Goal: Task Accomplishment & Management: Manage account settings

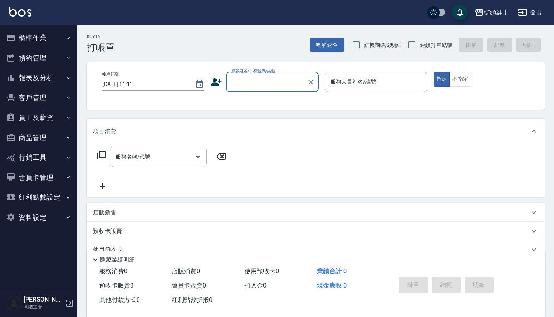
click at [54, 64] on button "預約管理" at bounding box center [38, 58] width 71 height 20
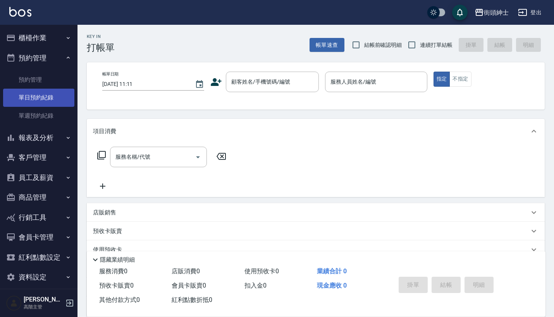
click at [46, 97] on link "單日預約紀錄" at bounding box center [38, 98] width 71 height 18
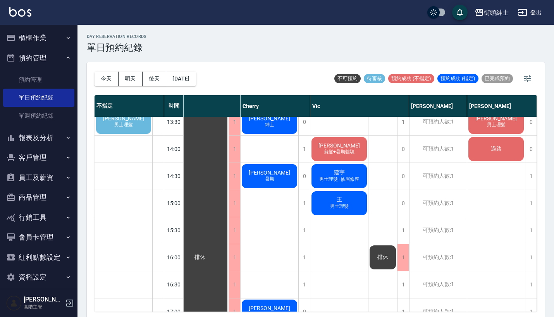
scroll to position [275, 16]
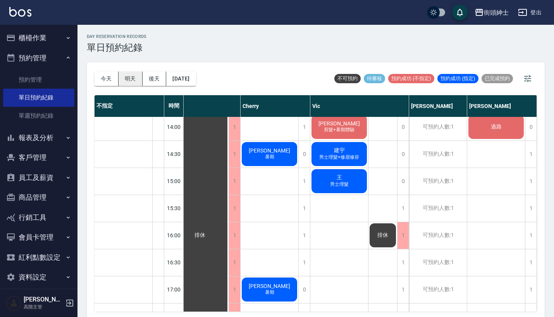
click at [135, 77] on button "明天" at bounding box center [130, 79] width 24 height 14
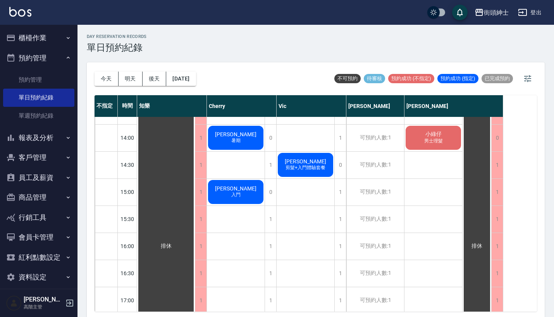
scroll to position [242, 0]
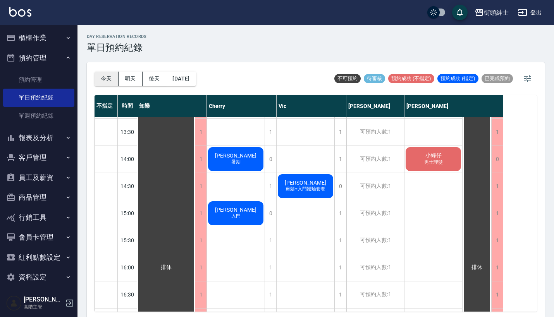
click at [105, 73] on button "今天" at bounding box center [106, 79] width 24 height 14
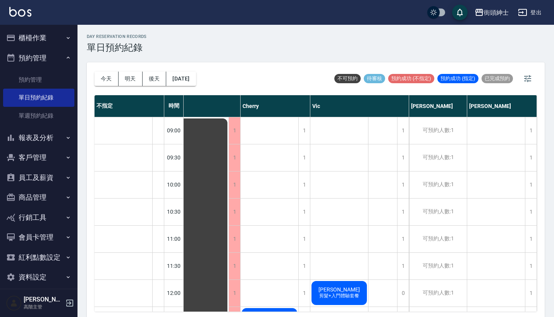
scroll to position [0, 17]
click at [140, 1] on div "街頭紳士 登出" at bounding box center [277, 12] width 554 height 25
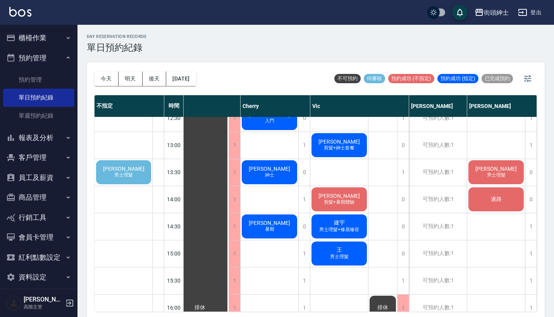
scroll to position [244, 17]
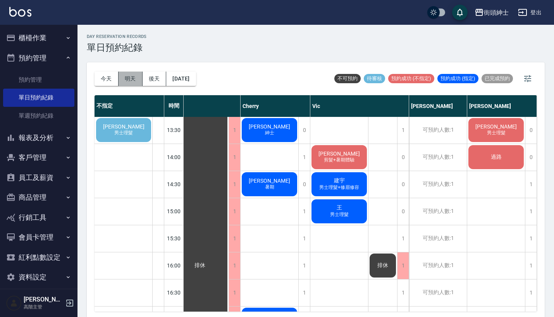
click at [132, 82] on button "明天" at bounding box center [130, 79] width 24 height 14
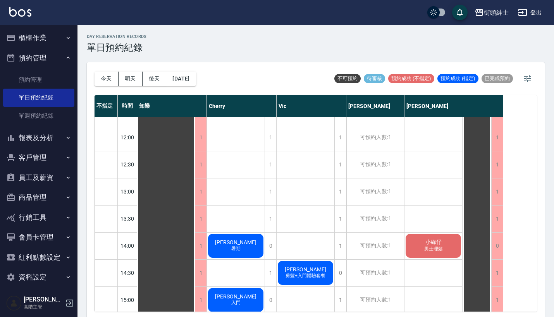
scroll to position [132, 0]
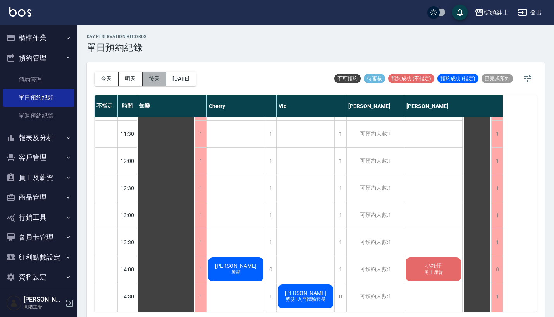
click at [155, 77] on button "後天" at bounding box center [155, 79] width 24 height 14
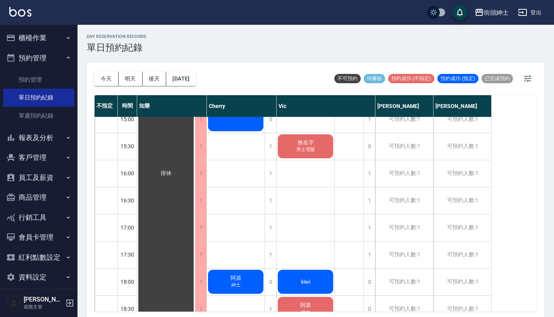
scroll to position [306, 0]
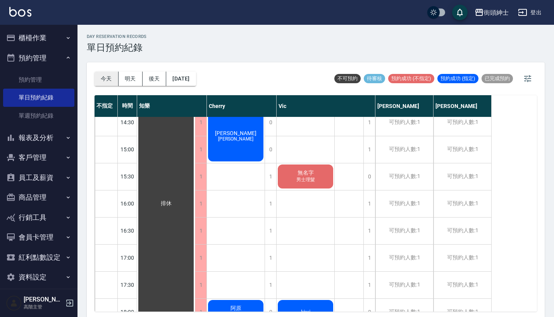
click at [116, 79] on button "今天" at bounding box center [106, 79] width 24 height 14
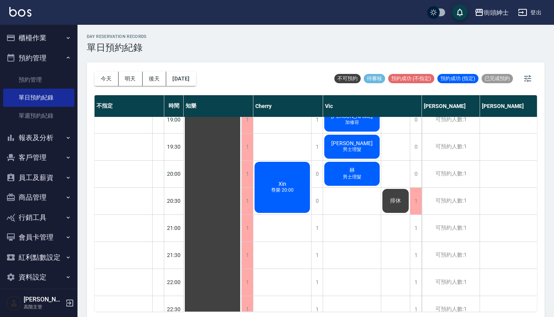
scroll to position [556, 0]
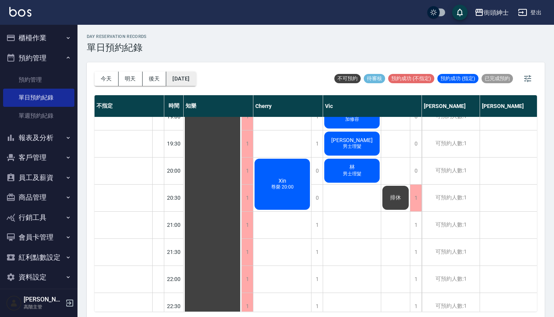
click at [191, 81] on button "[DATE]" at bounding box center [180, 79] width 29 height 14
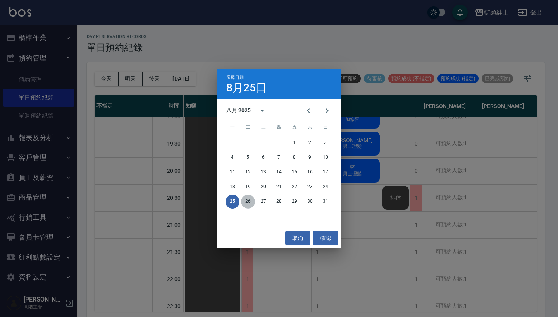
click at [249, 200] on button "26" at bounding box center [248, 202] width 14 height 14
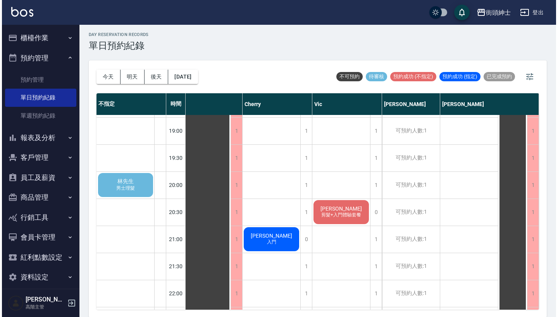
scroll to position [530, 17]
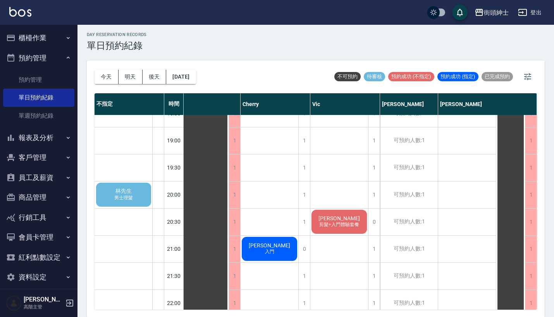
click at [137, 197] on div "[PERSON_NAME]先生 男士理髮" at bounding box center [123, 195] width 57 height 26
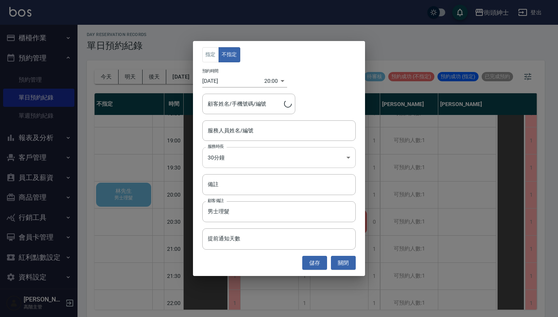
type input "[PERSON_NAME]先生/0911483736"
click at [244, 126] on div "服務人員姓名/編號 服務人員姓名/編號" at bounding box center [278, 130] width 153 height 21
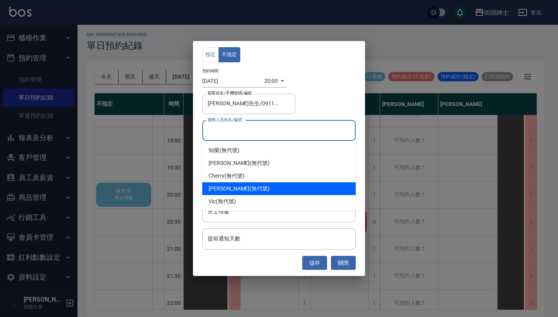
click at [239, 189] on div "[PERSON_NAME] (無代號)" at bounding box center [278, 188] width 153 height 13
type input "[PERSON_NAME](無代號)"
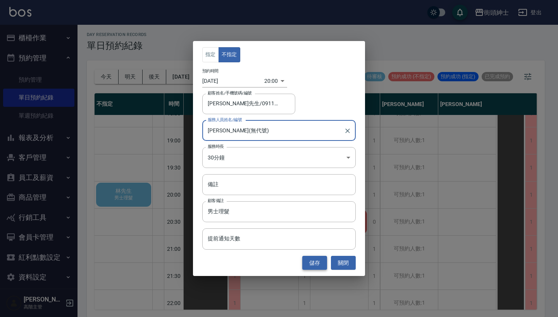
click at [313, 266] on button "儲存" at bounding box center [314, 263] width 25 height 14
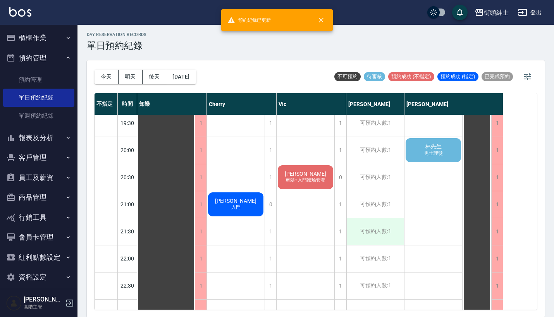
scroll to position [574, 0]
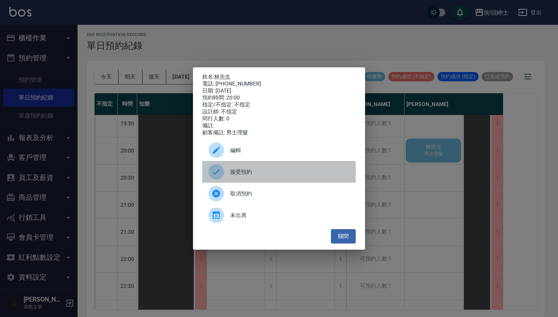
click at [297, 180] on div "接受預約" at bounding box center [278, 172] width 153 height 22
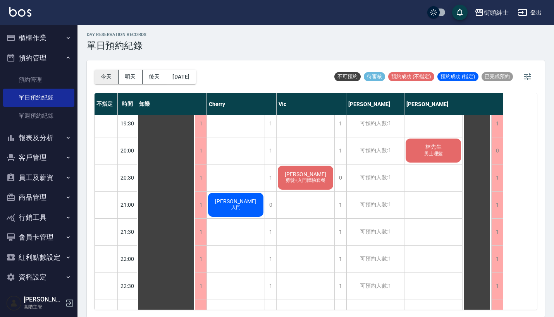
click at [104, 77] on button "今天" at bounding box center [106, 77] width 24 height 14
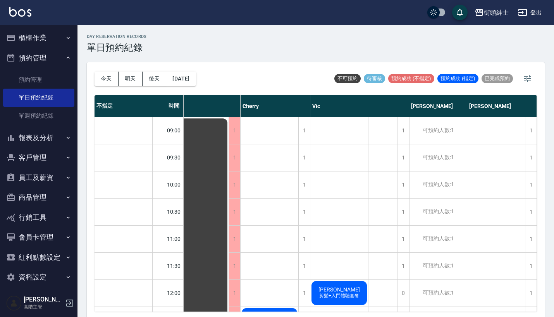
click at [541, 1] on div "街頭紳士 登出" at bounding box center [277, 12] width 554 height 25
click at [105, 83] on button "今天" at bounding box center [106, 79] width 24 height 14
click at [190, 79] on button "[DATE]" at bounding box center [180, 79] width 29 height 14
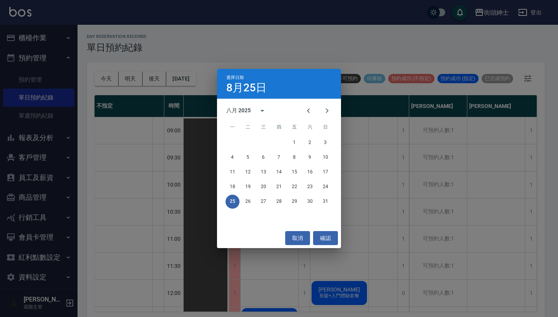
click at [376, 144] on div "選擇日期 8月25日 八月 2025 一 二 三 四 五 六 日 1 2 3 4 5 6 7 8 9 10 11 12 13 14 15 16 17 18 1…" at bounding box center [279, 158] width 558 height 317
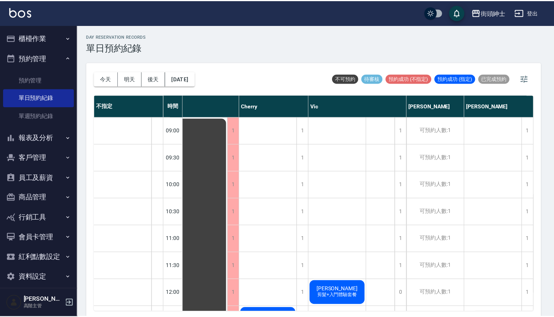
scroll to position [0, 13]
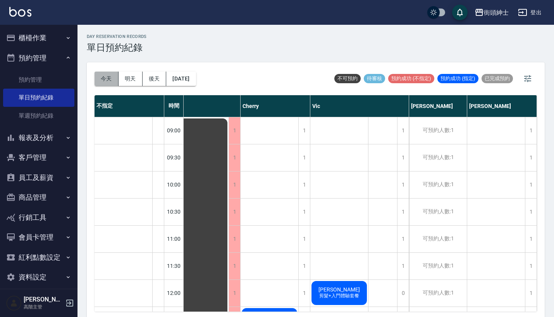
click at [102, 79] on button "今天" at bounding box center [106, 79] width 24 height 14
click at [53, 33] on button "櫃檯作業" at bounding box center [38, 38] width 71 height 20
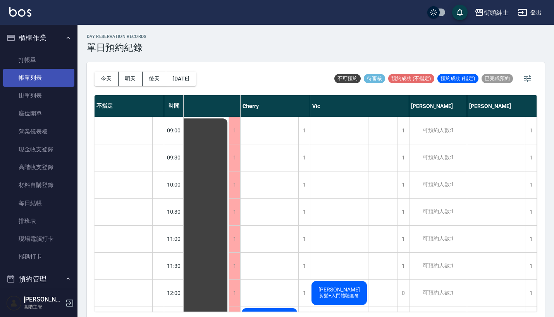
click at [41, 76] on link "帳單列表" at bounding box center [38, 78] width 71 height 18
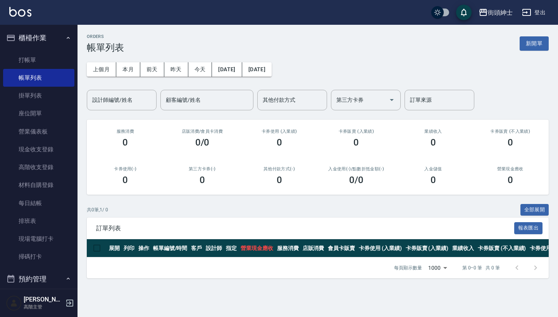
click at [61, 39] on button "櫃檯作業" at bounding box center [38, 38] width 71 height 20
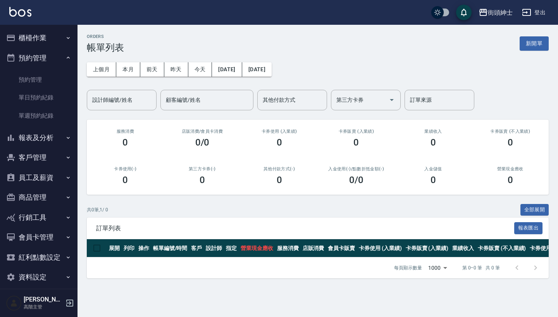
click at [61, 39] on button "櫃檯作業" at bounding box center [38, 38] width 71 height 20
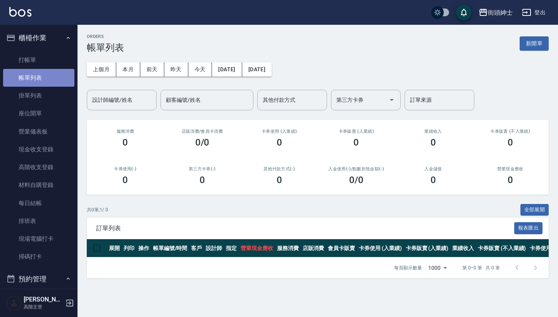
click at [44, 77] on link "帳單列表" at bounding box center [38, 78] width 71 height 18
click at [181, 51] on div "ORDERS 帳單列表 新開單" at bounding box center [318, 43] width 462 height 19
click at [58, 38] on button "櫃檯作業" at bounding box center [38, 38] width 71 height 20
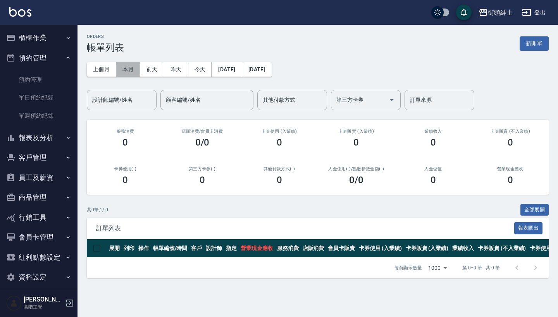
click at [136, 69] on button "本月" at bounding box center [128, 69] width 24 height 14
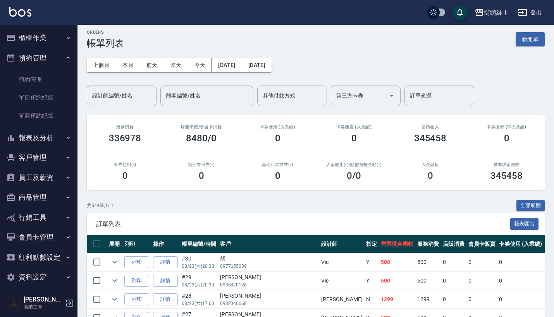
scroll to position [2, 0]
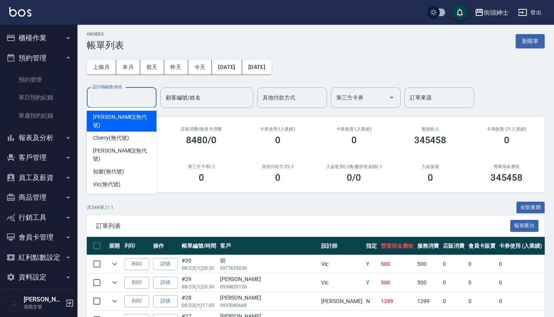
click at [130, 98] on input "設計師編號/姓名" at bounding box center [121, 98] width 63 height 14
click at [109, 94] on input "設計師編號/姓名" at bounding box center [121, 98] width 63 height 14
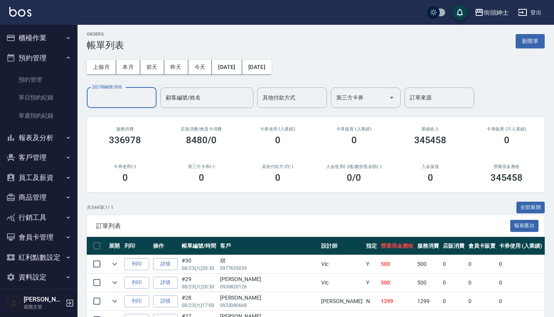
click at [338, 61] on div "上個月 本月 [DATE] [DATE] [DATE] [DATE] [DATE] 設計師編號/姓名 設計師編號/姓名 顧客編號/姓名 顧客編號/姓名 其他付…" at bounding box center [316, 79] width 458 height 57
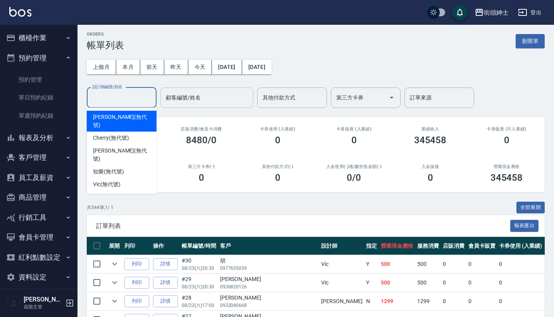
drag, startPoint x: 143, startPoint y: 95, endPoint x: 179, endPoint y: 102, distance: 36.8
click at [143, 95] on input "設計師編號/姓名" at bounding box center [121, 98] width 63 height 14
click at [109, 102] on input "設計師編號/姓名" at bounding box center [121, 98] width 63 height 14
click at [112, 99] on input "設計師編號/姓名" at bounding box center [121, 98] width 63 height 14
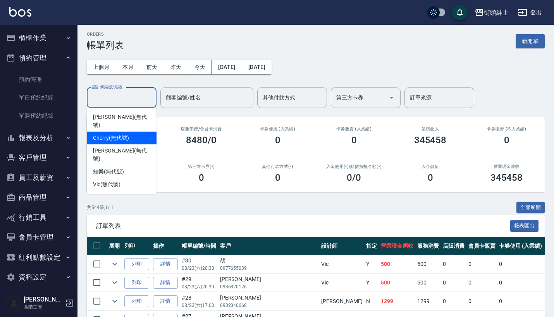
click at [120, 134] on span "Cherry (無代號)" at bounding box center [111, 138] width 36 height 8
type input "Cherry(無代號)"
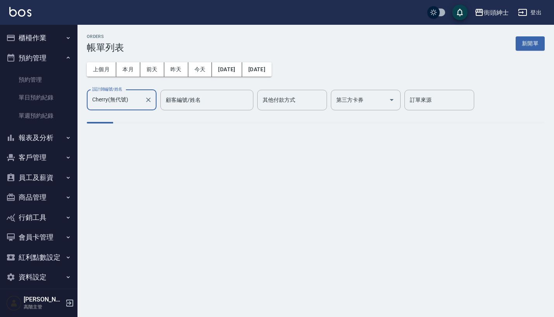
scroll to position [0, 0]
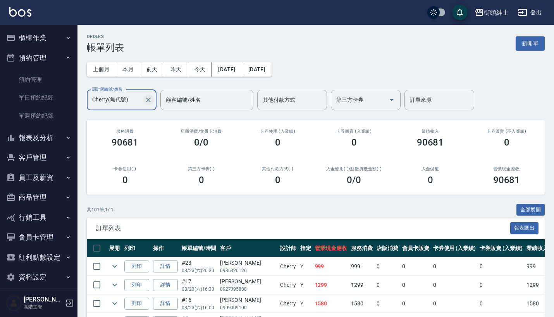
click at [149, 99] on icon "Clear" at bounding box center [148, 100] width 5 height 5
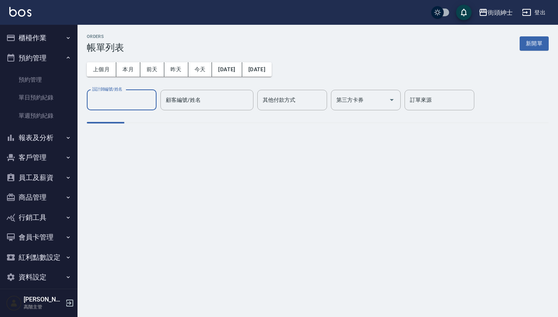
click at [102, 102] on input "設計師編號/姓名" at bounding box center [121, 100] width 63 height 14
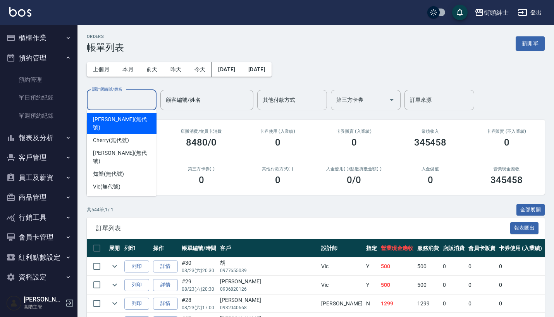
click at [113, 120] on span "[PERSON_NAME] (無代號)" at bounding box center [121, 123] width 57 height 16
type input "[PERSON_NAME](無代號)"
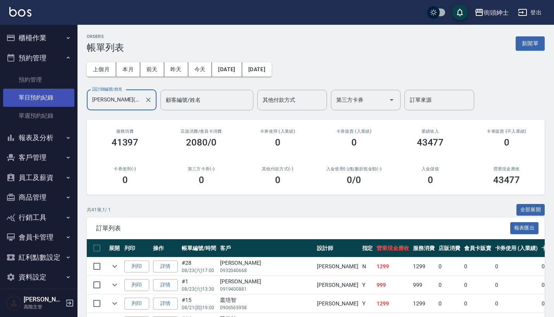
click at [43, 99] on link "單日預約紀錄" at bounding box center [38, 98] width 71 height 18
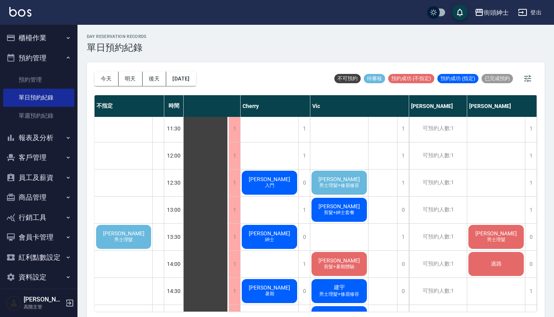
scroll to position [153, 17]
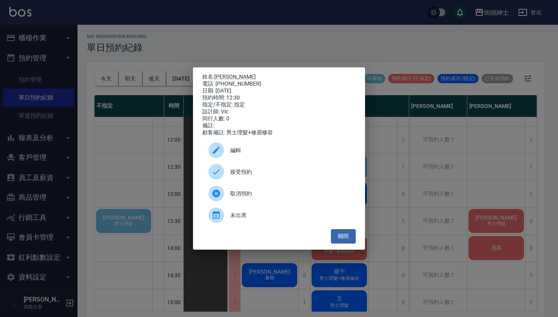
click at [271, 176] on span "接受預約" at bounding box center [289, 172] width 119 height 8
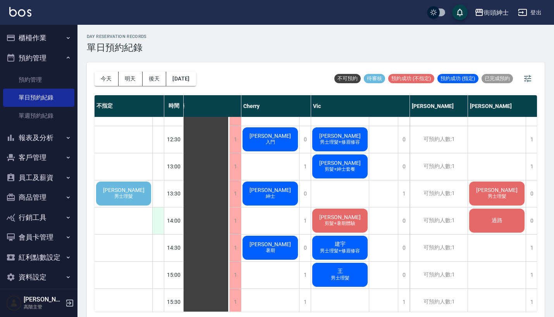
scroll to position [182, 11]
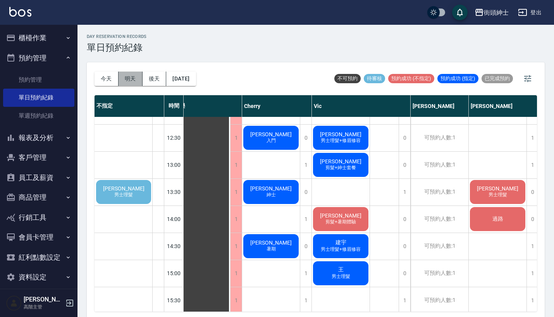
click at [119, 80] on button "明天" at bounding box center [130, 79] width 24 height 14
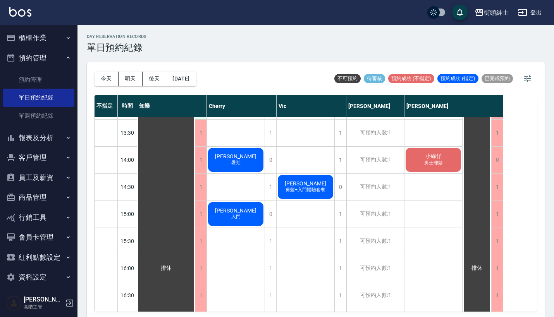
scroll to position [187, 0]
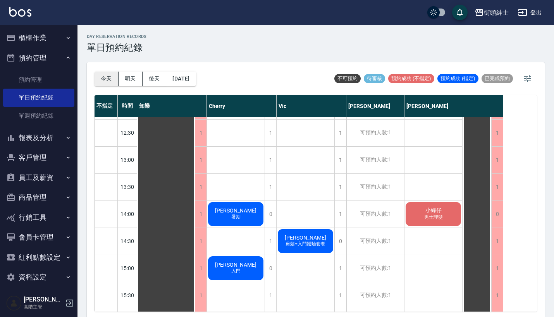
click at [109, 80] on button "今天" at bounding box center [106, 79] width 24 height 14
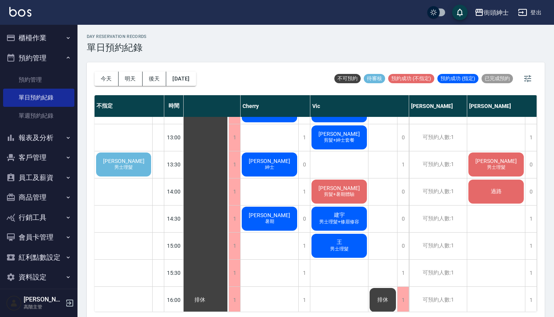
scroll to position [212, 15]
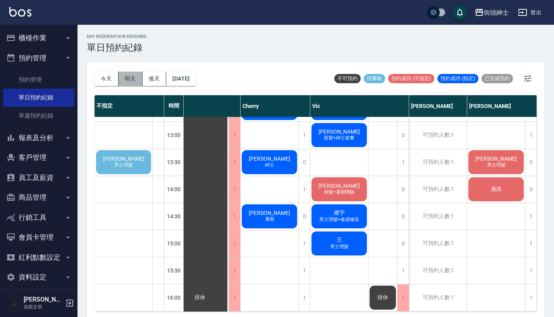
click at [124, 78] on button "明天" at bounding box center [130, 79] width 24 height 14
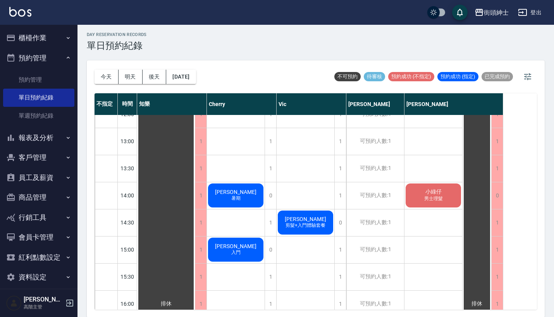
scroll to position [253, 0]
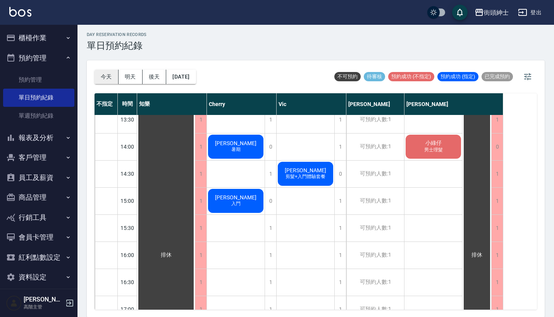
click at [109, 79] on button "今天" at bounding box center [106, 77] width 24 height 14
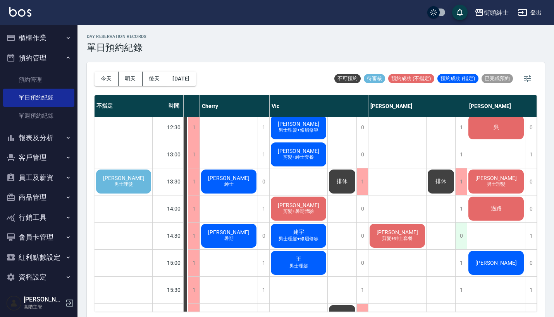
scroll to position [191, 57]
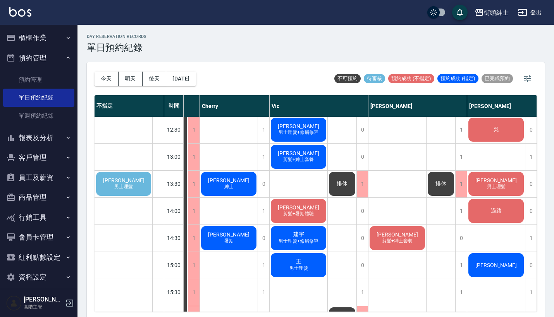
click at [188, 189] on div "排休" at bounding box center [159, 319] width 58 height 785
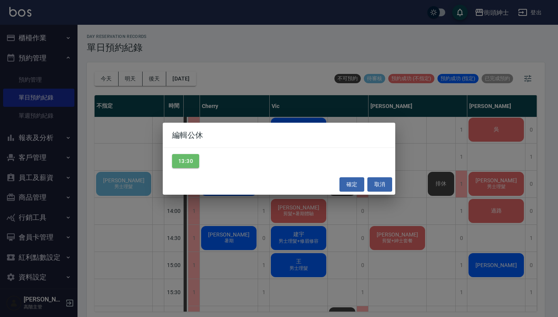
click at [201, 163] on div "13:30" at bounding box center [279, 161] width 232 height 27
click at [195, 163] on button "13:30" at bounding box center [185, 161] width 27 height 14
click at [347, 185] on button "確定" at bounding box center [351, 184] width 25 height 14
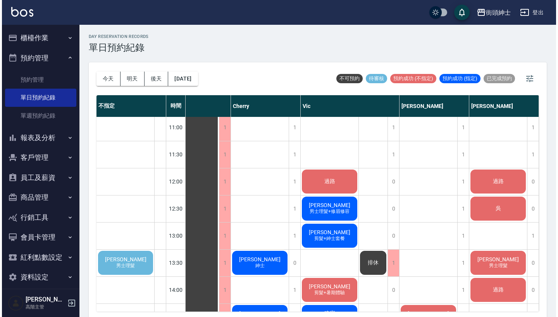
scroll to position [40, 28]
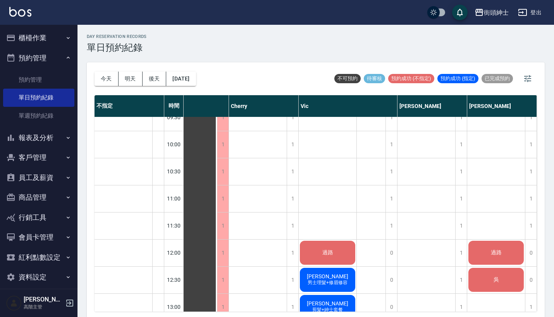
click at [46, 35] on button "櫃檯作業" at bounding box center [38, 38] width 71 height 20
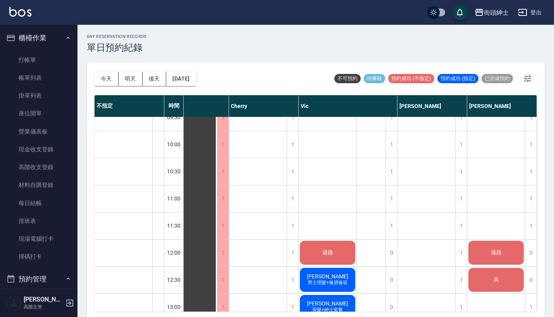
click at [46, 34] on button "櫃檯作業" at bounding box center [38, 38] width 71 height 20
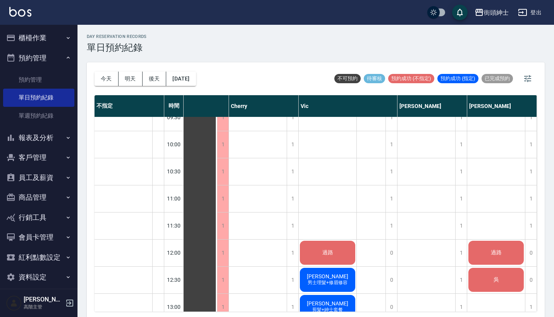
click at [46, 34] on button "櫃檯作業" at bounding box center [38, 38] width 71 height 20
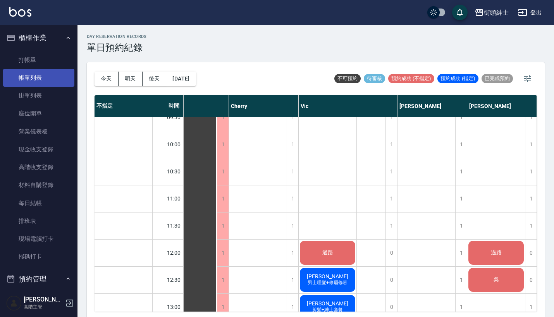
click at [52, 74] on link "帳單列表" at bounding box center [38, 78] width 71 height 18
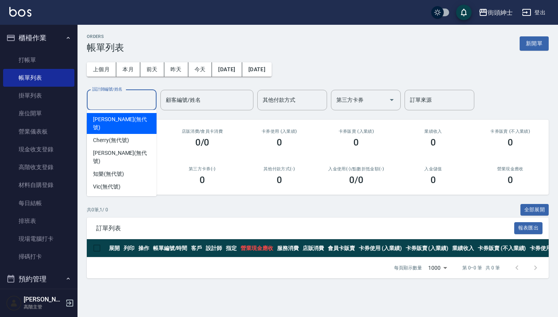
click at [127, 101] on input "設計師編號/姓名" at bounding box center [121, 100] width 63 height 14
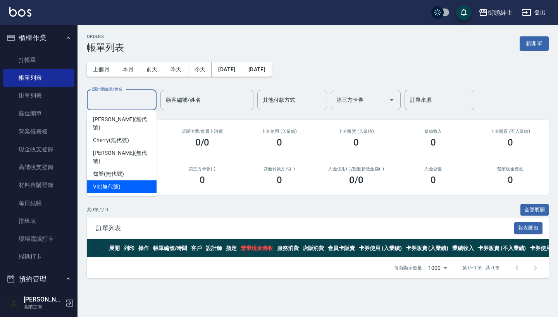
click at [116, 183] on span "Vic (無代號)" at bounding box center [106, 187] width 27 height 8
type input "Vic(無代號)"
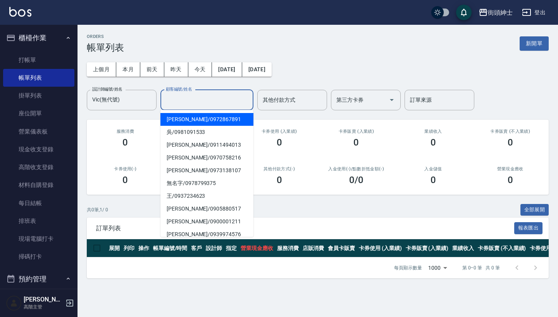
click at [211, 97] on input "顧客編號/姓名" at bounding box center [207, 100] width 86 height 14
click at [334, 63] on div "上個月 本月 [DATE] [DATE] [DATE] [DATE] [DATE] 設計師編號/姓名 [PERSON_NAME](無代號) 設計師編號/姓名 …" at bounding box center [318, 81] width 462 height 57
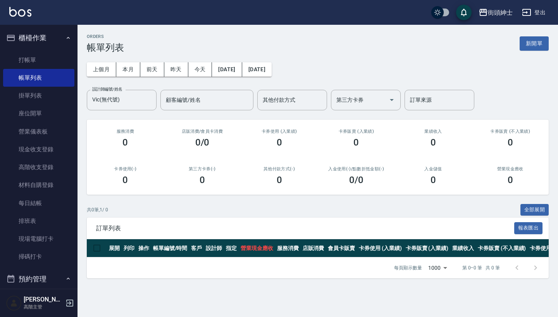
click at [58, 41] on button "櫃檯作業" at bounding box center [38, 38] width 71 height 20
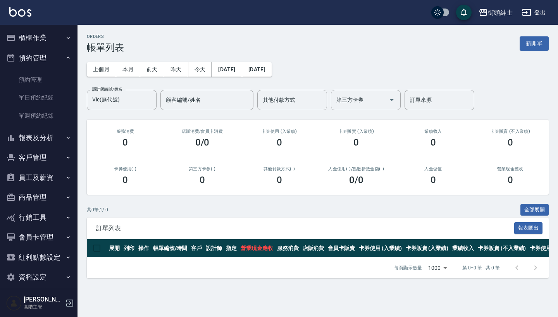
click at [130, 52] on div "ORDERS 帳單列表 新開單" at bounding box center [318, 43] width 462 height 19
click at [31, 53] on button "預約管理" at bounding box center [38, 58] width 71 height 20
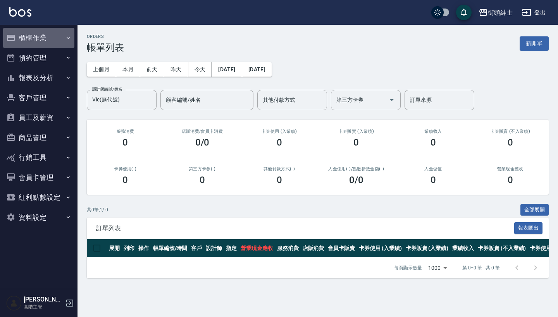
click at [45, 38] on button "櫃檯作業" at bounding box center [38, 38] width 71 height 20
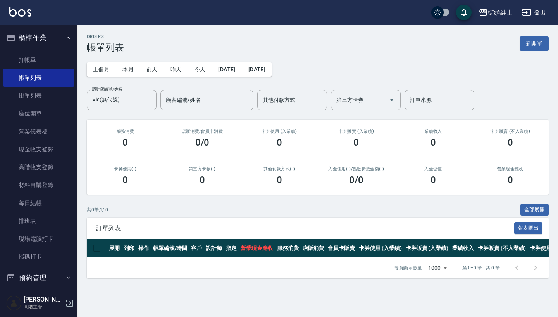
click at [45, 38] on button "櫃檯作業" at bounding box center [38, 38] width 71 height 20
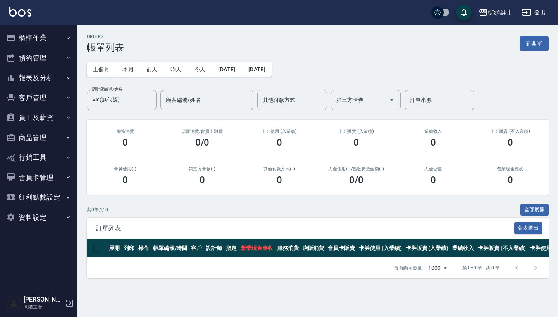
click at [59, 62] on button "預約管理" at bounding box center [38, 58] width 71 height 20
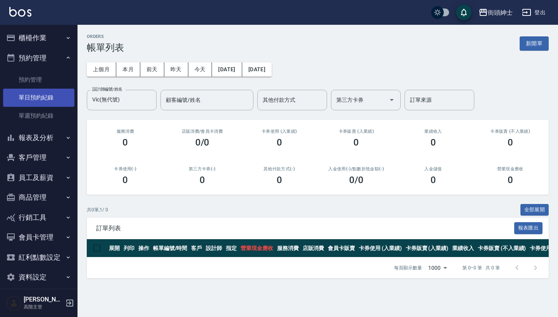
click at [51, 100] on link "單日預約紀錄" at bounding box center [38, 98] width 71 height 18
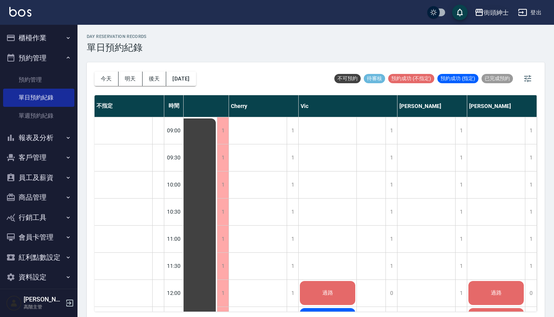
scroll to position [0, 28]
click at [133, 79] on button "明天" at bounding box center [130, 79] width 24 height 14
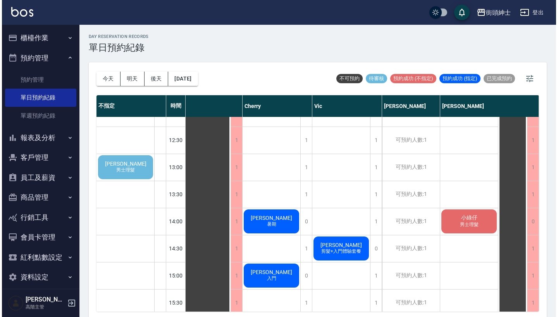
scroll to position [182, 16]
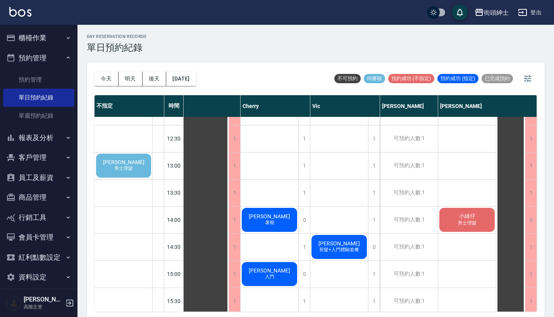
click at [134, 164] on span "[PERSON_NAME]" at bounding box center [123, 162] width 45 height 6
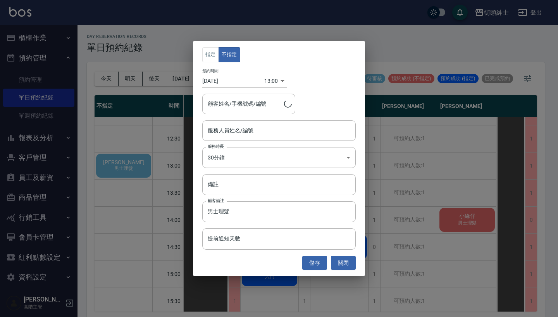
type input "[PERSON_NAME]/0976568191"
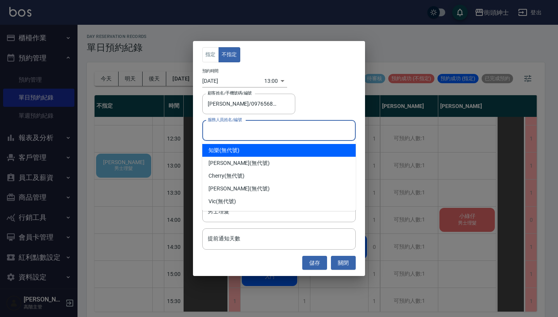
click at [254, 134] on input "服務人員姓名/編號" at bounding box center [279, 131] width 146 height 14
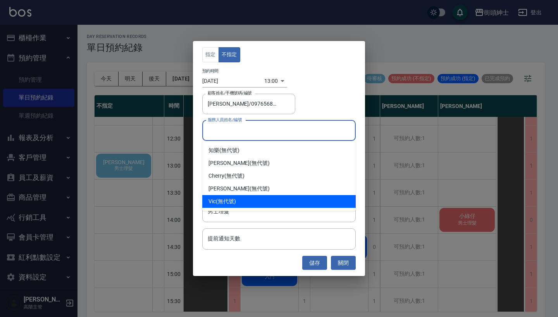
click at [247, 197] on div "Vic (無代號)" at bounding box center [278, 201] width 153 height 13
type input "Vic(無代號)"
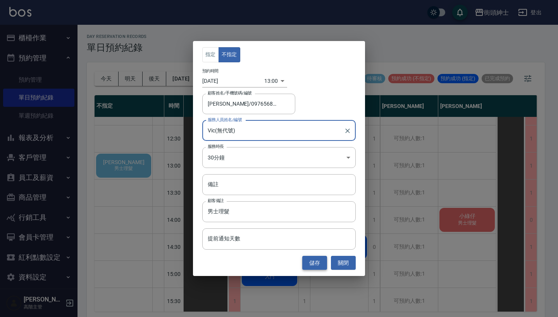
click at [316, 266] on button "儲存" at bounding box center [314, 263] width 25 height 14
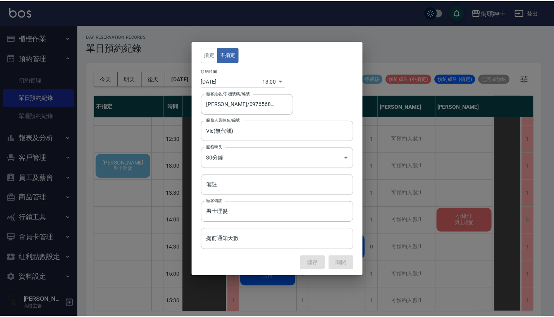
scroll to position [182, 0]
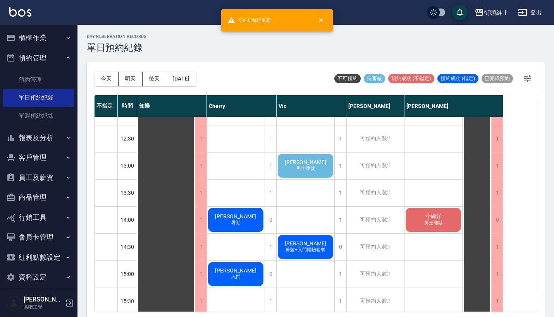
click at [237, 220] on span "男士理髮" at bounding box center [235, 220] width 3 height 0
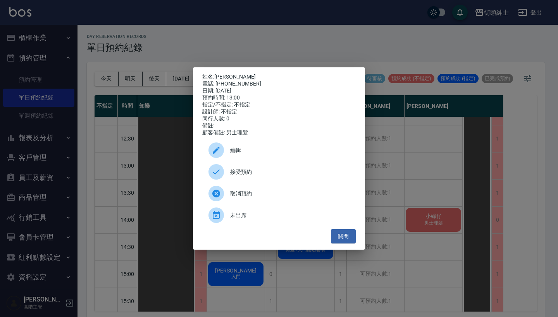
click at [274, 175] on span "接受預約" at bounding box center [289, 172] width 119 height 8
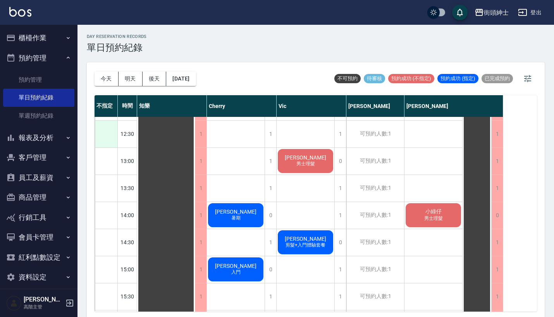
scroll to position [171, 0]
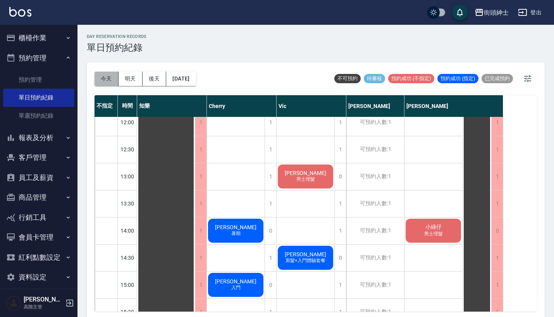
click at [104, 77] on button "今天" at bounding box center [106, 79] width 24 height 14
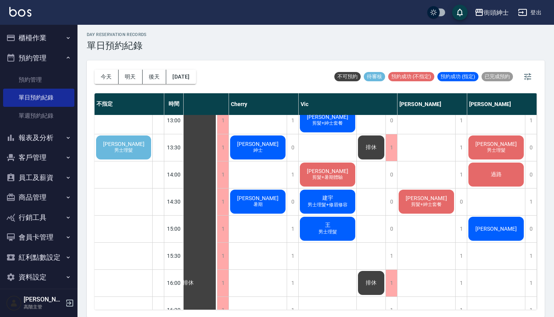
scroll to position [225, 28]
click at [217, 143] on div "[PERSON_NAME] 男士理髮" at bounding box center [188, 282] width 58 height 785
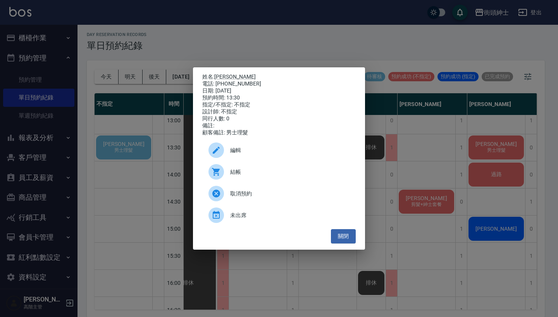
click at [463, 128] on div "姓名: [PERSON_NAME]九 電話: [PHONE_NUMBER] 日期: [DATE] 預約時間: 13:30 指定/不指定: 不指定 設計師: 不…" at bounding box center [279, 158] width 558 height 317
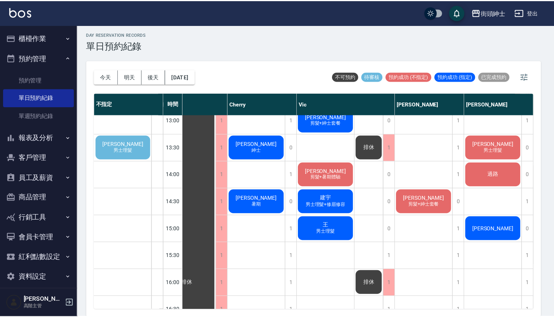
scroll to position [225, 24]
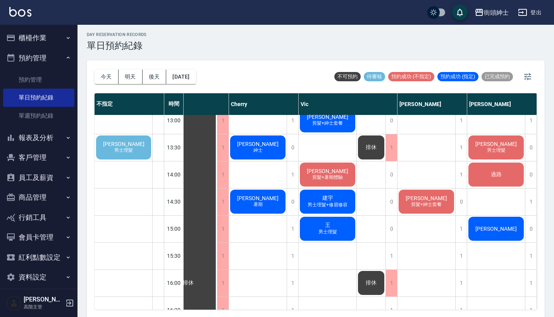
click at [217, 149] on div "[PERSON_NAME] 男士理髮" at bounding box center [188, 282] width 58 height 785
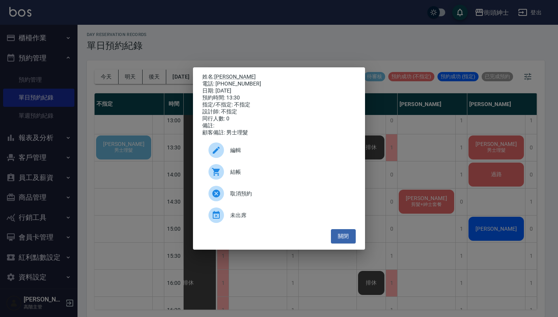
click at [462, 163] on div "姓名: [PERSON_NAME]九 電話: [PHONE_NUMBER] 日期: [DATE] 預約時間: 13:30 指定/不指定: 不指定 設計師: 不…" at bounding box center [279, 158] width 558 height 317
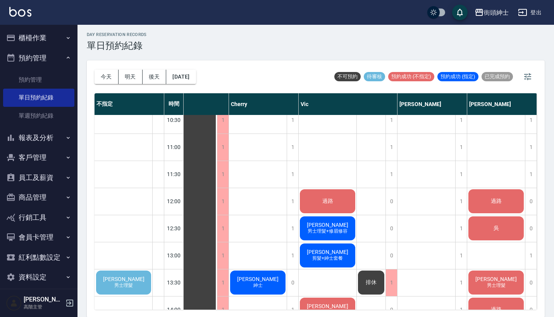
scroll to position [234, 28]
